Goal: Task Accomplishment & Management: Manage account settings

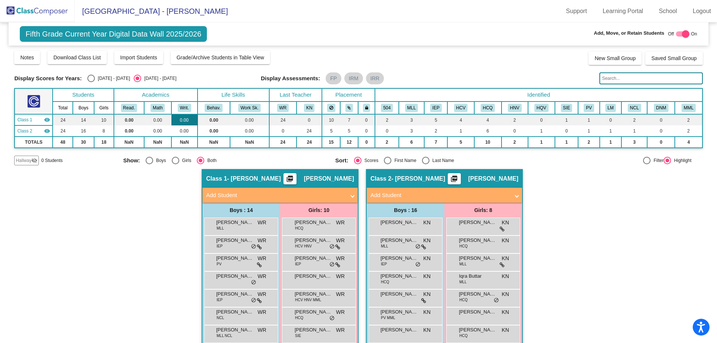
scroll to position [173, 0]
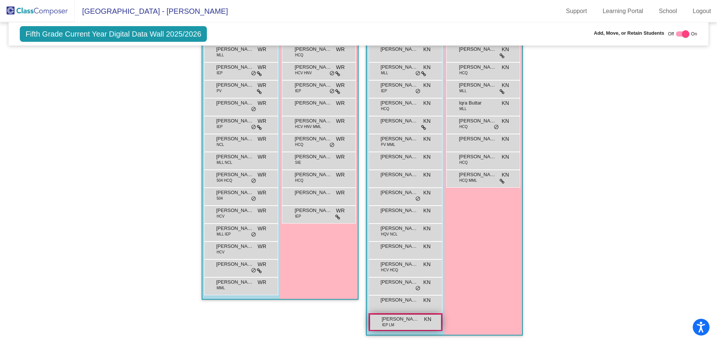
click at [412, 325] on div "[PERSON_NAME] IEP LM KN lock do_not_disturb_alt" at bounding box center [405, 322] width 71 height 15
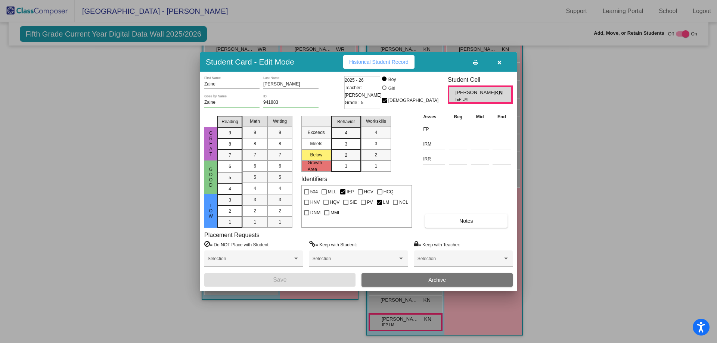
click at [386, 280] on button "Archive" at bounding box center [436, 279] width 151 height 13
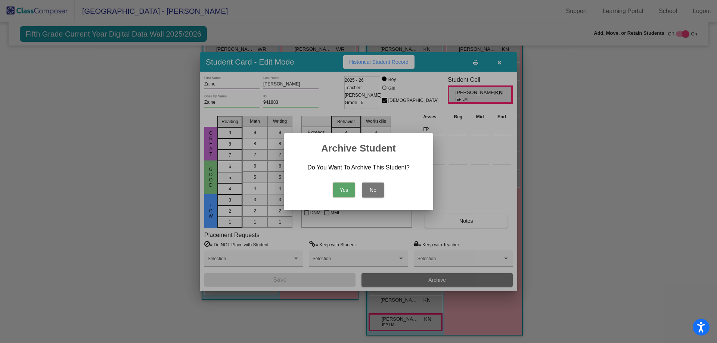
click at [343, 191] on button "Yes" at bounding box center [344, 190] width 22 height 15
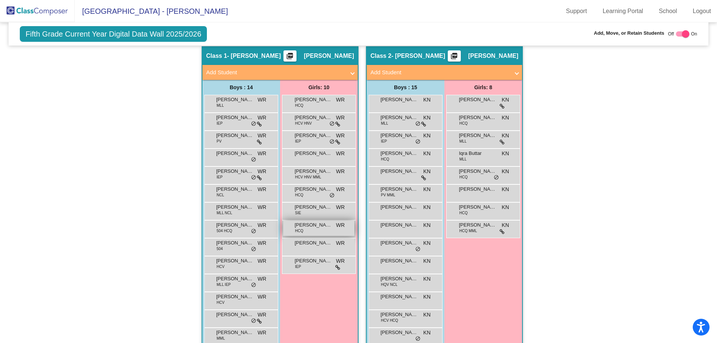
scroll to position [155, 0]
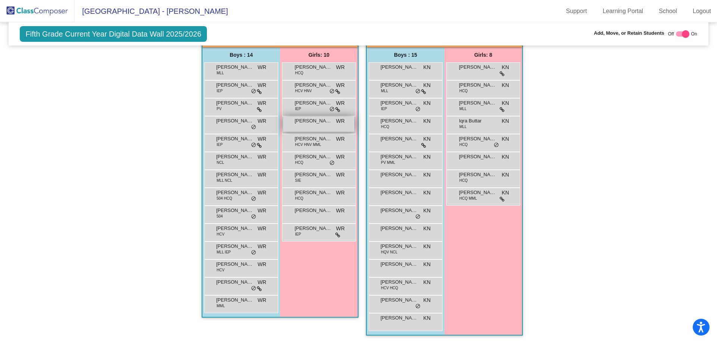
click at [305, 126] on div "[PERSON_NAME] lock do_not_disturb_alt" at bounding box center [318, 123] width 71 height 15
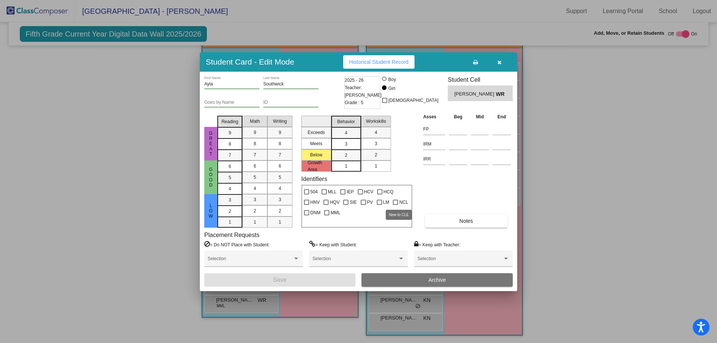
click at [393, 202] on div at bounding box center [395, 202] width 5 height 5
click at [395, 205] on input "NCL" at bounding box center [395, 205] width 0 height 0
checkbox input "true"
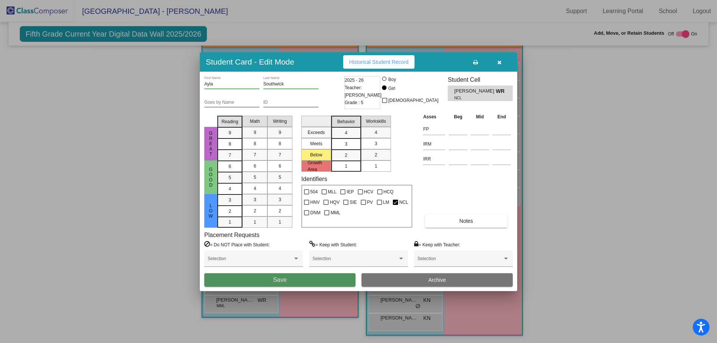
click at [330, 280] on button "Save" at bounding box center [279, 279] width 151 height 13
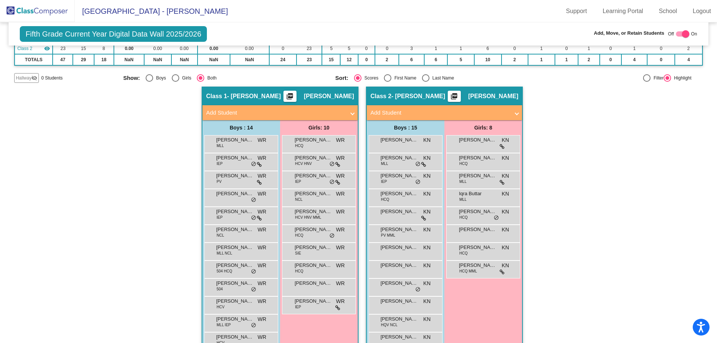
scroll to position [81, 0]
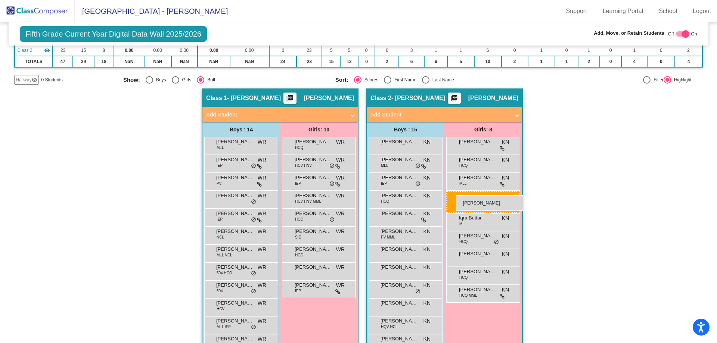
drag, startPoint x: 291, startPoint y: 201, endPoint x: 456, endPoint y: 195, distance: 164.3
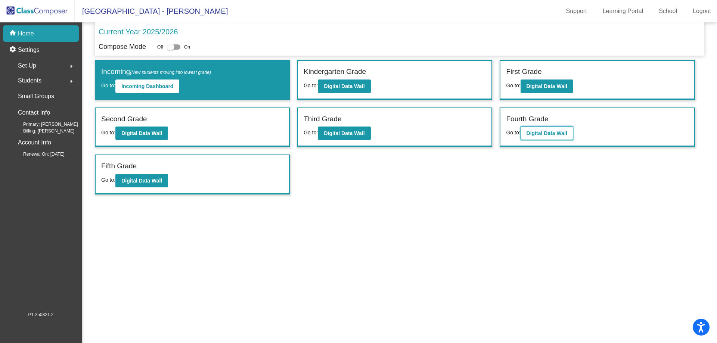
click at [540, 129] on button "Digital Data Wall" at bounding box center [546, 133] width 53 height 13
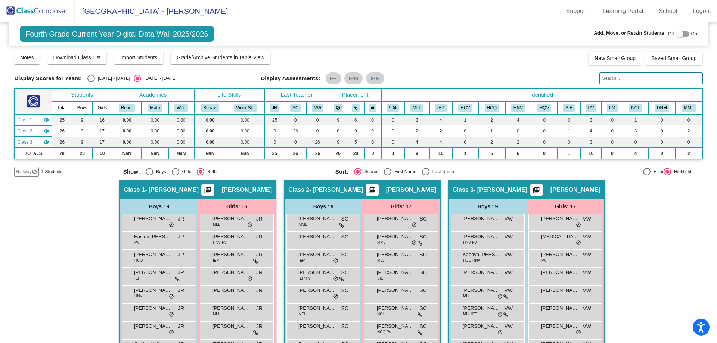
click at [22, 170] on span "Hallway" at bounding box center [24, 171] width 16 height 7
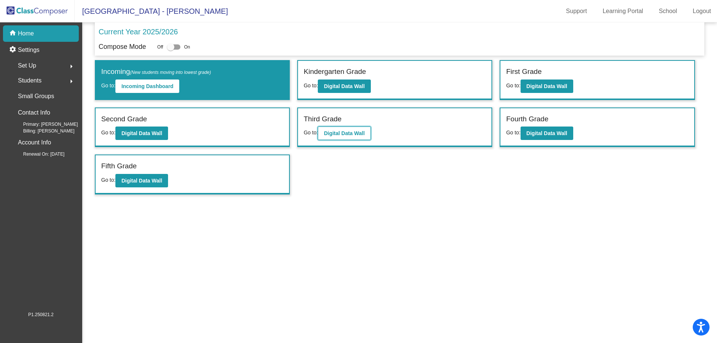
click at [344, 132] on b "Digital Data Wall" at bounding box center [344, 133] width 41 height 6
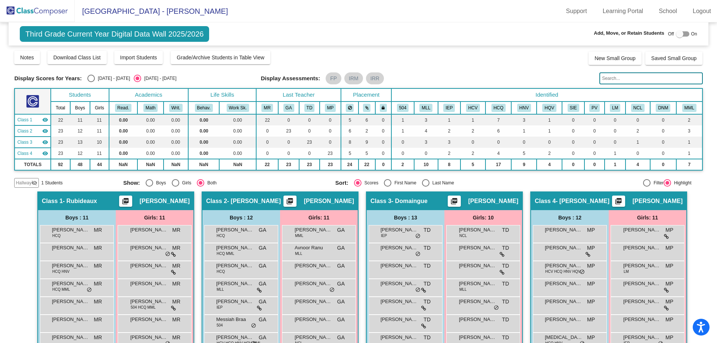
click at [17, 181] on span "Hallway" at bounding box center [24, 183] width 16 height 7
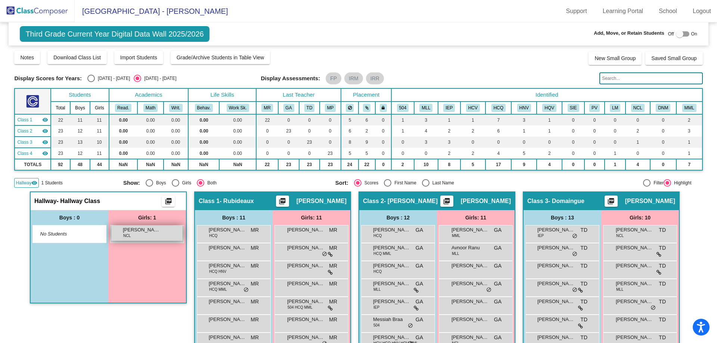
click at [145, 235] on div "[PERSON_NAME] NCL lock do_not_disturb_alt" at bounding box center [146, 232] width 71 height 15
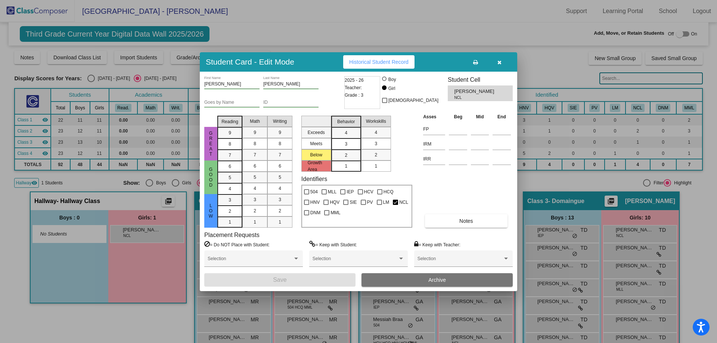
click at [495, 60] on button "button" at bounding box center [499, 61] width 24 height 13
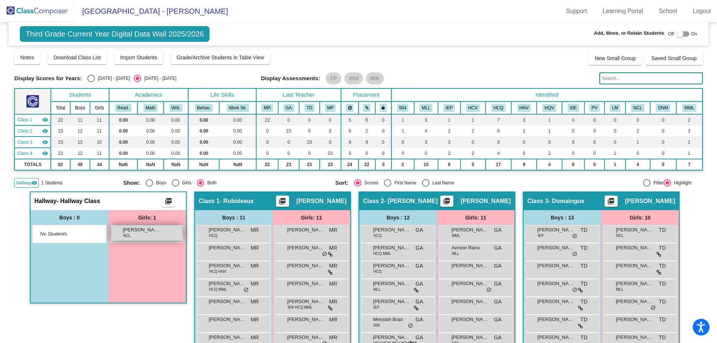
click at [136, 239] on div "[PERSON_NAME] NCL lock do_not_disturb_alt" at bounding box center [146, 232] width 71 height 15
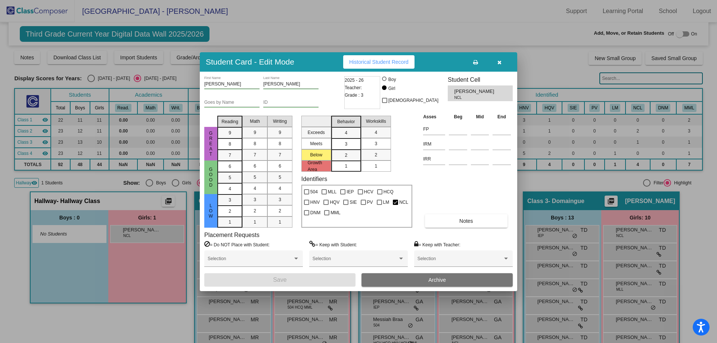
click at [380, 277] on button "Archive" at bounding box center [436, 279] width 151 height 13
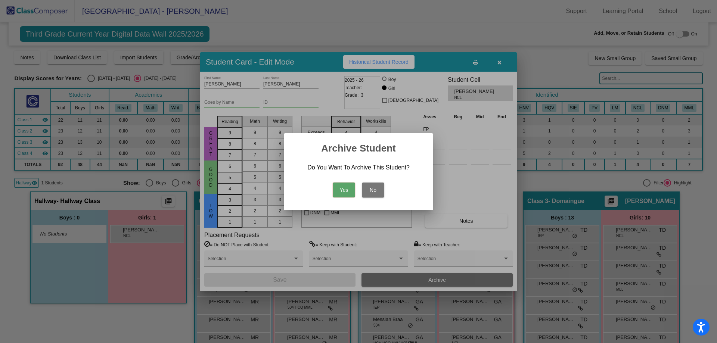
click at [344, 188] on button "Yes" at bounding box center [344, 190] width 22 height 15
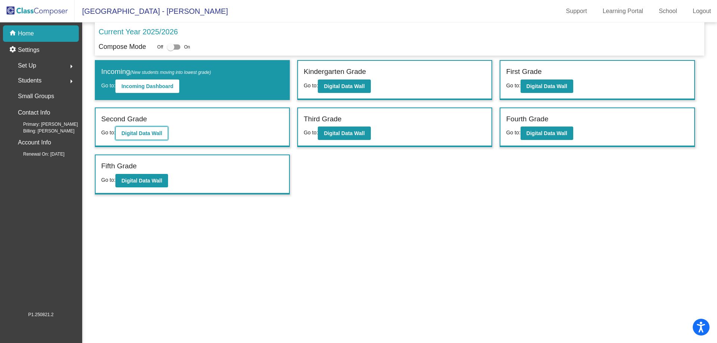
click at [142, 135] on b "Digital Data Wall" at bounding box center [141, 133] width 41 height 6
click at [563, 86] on b "Digital Data Wall" at bounding box center [546, 86] width 41 height 6
click at [330, 131] on b "Digital Data Wall" at bounding box center [344, 133] width 41 height 6
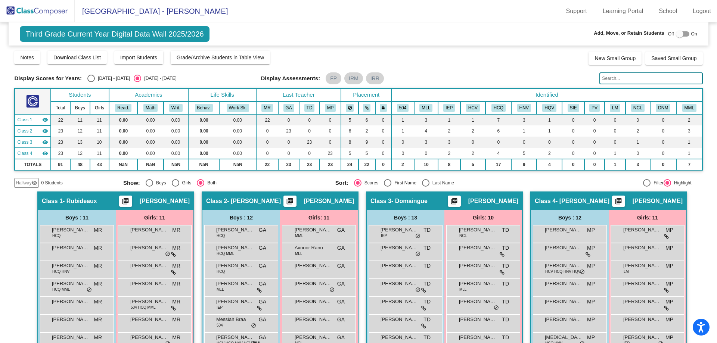
click at [87, 78] on div "Select an option" at bounding box center [90, 78] width 7 height 7
click at [91, 82] on input "[DATE] - [DATE]" at bounding box center [91, 82] width 0 height 0
radio input "true"
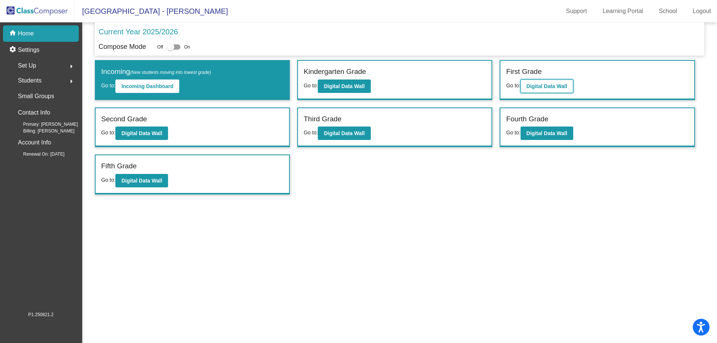
click at [543, 86] on b "Digital Data Wall" at bounding box center [546, 86] width 41 height 6
click at [40, 35] on div "home Home" at bounding box center [41, 33] width 76 height 16
click at [128, 175] on button "Digital Data Wall" at bounding box center [141, 180] width 53 height 13
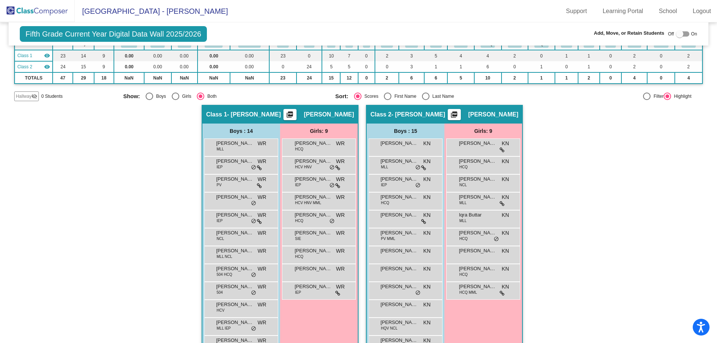
scroll to position [140, 0]
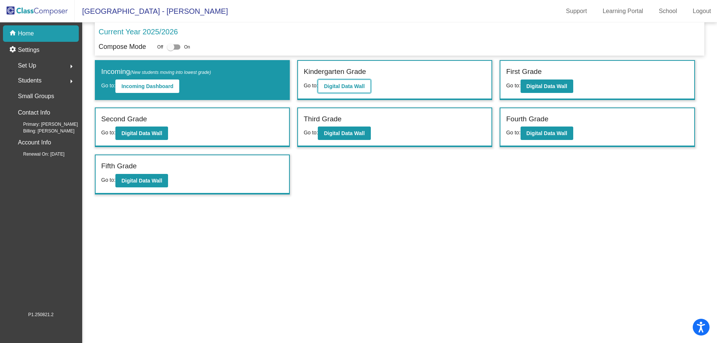
click at [335, 90] on button "Digital Data Wall" at bounding box center [344, 85] width 53 height 13
